Goal: Transaction & Acquisition: Purchase product/service

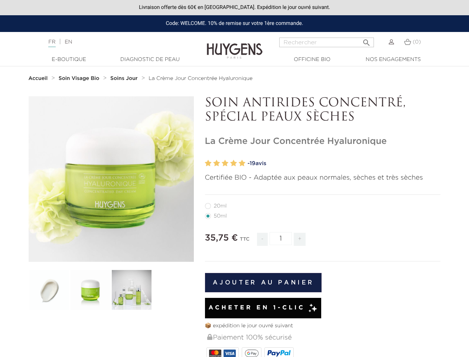
click at [235, 178] on p "Certifiée BIO - Adaptée aux peaux normales, sèches et très sèches" at bounding box center [323, 178] width 236 height 10
click at [327, 42] on input "Rechercher" at bounding box center [326, 43] width 95 height 10
click at [49, 290] on img at bounding box center [49, 289] width 41 height 41
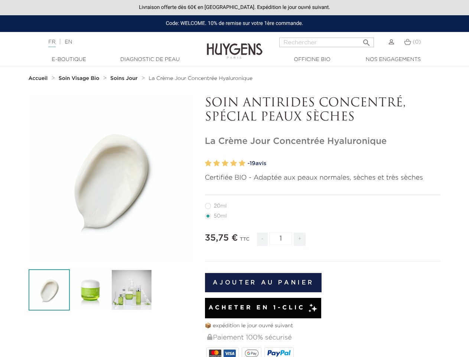
click at [90, 290] on div "  " at bounding box center [235, 323] width 424 height 454
click at [132, 290] on div "  " at bounding box center [235, 323] width 424 height 454
click at [0, 203] on section "   20ml" at bounding box center [234, 328] width 469 height 465
click at [0, 213] on section "   20ml" at bounding box center [234, 328] width 469 height 465
click at [281, 238] on input "1" at bounding box center [281, 238] width 22 height 13
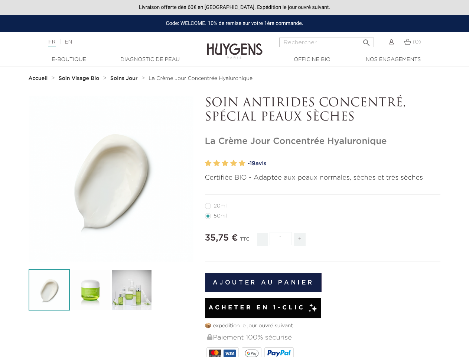
click at [264, 282] on button "Ajouter au panier" at bounding box center [263, 282] width 117 height 19
